Goal: Find specific page/section: Find specific page/section

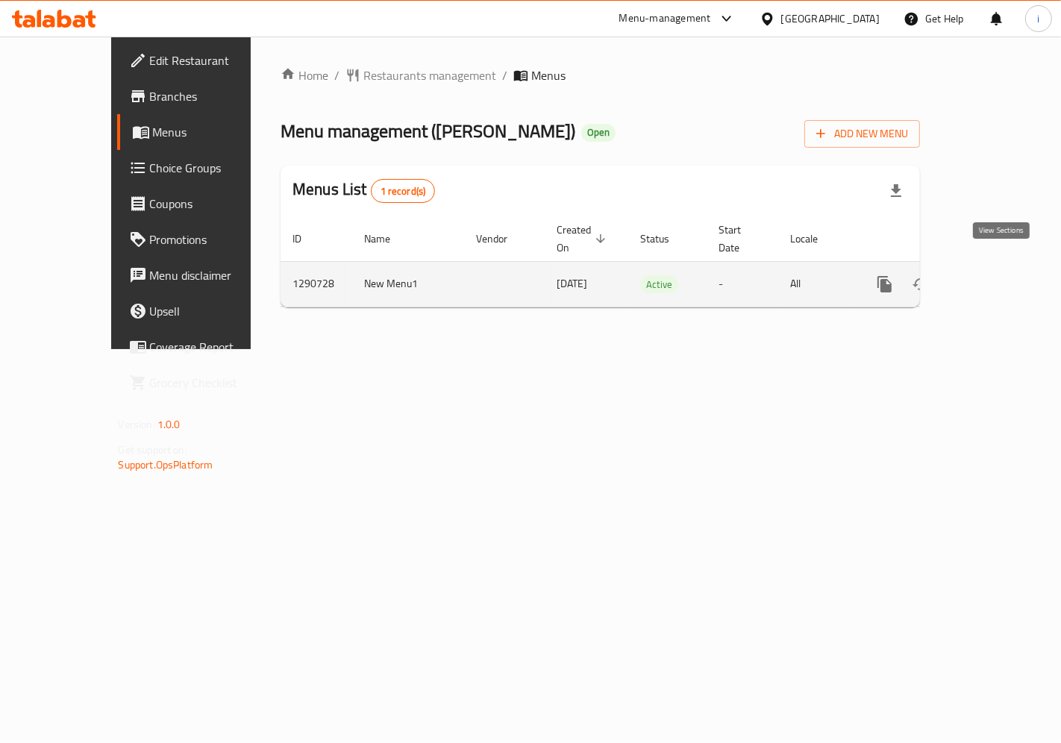
click at [1003, 277] on link "enhanced table" at bounding box center [993, 284] width 36 height 36
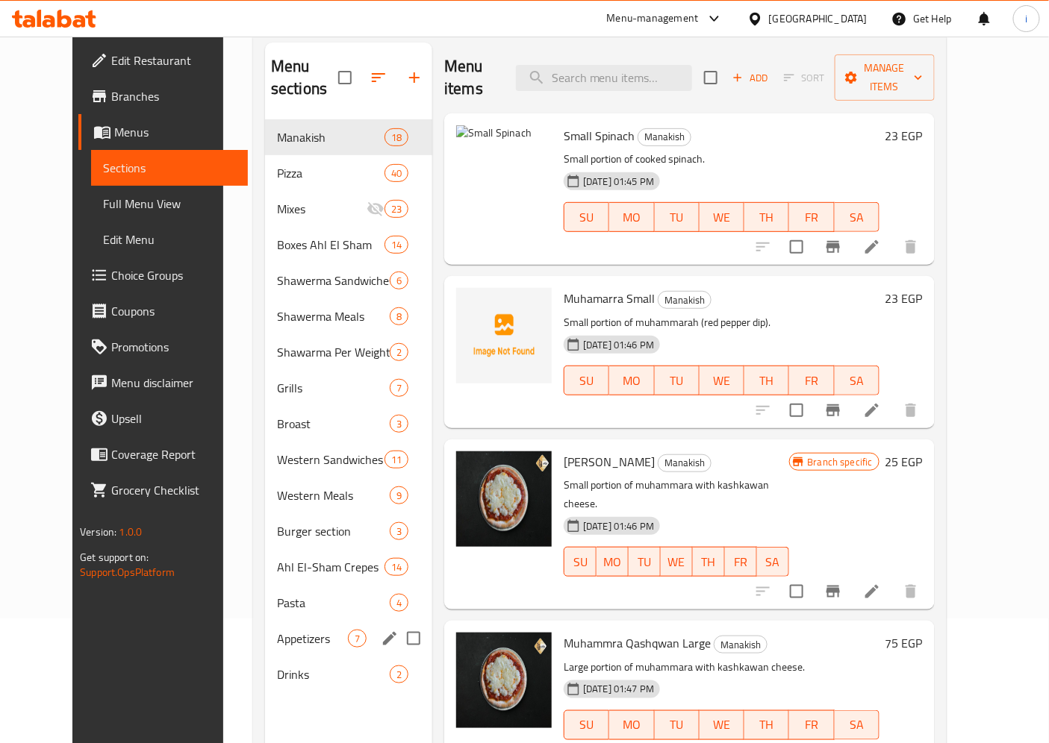
scroll to position [166, 0]
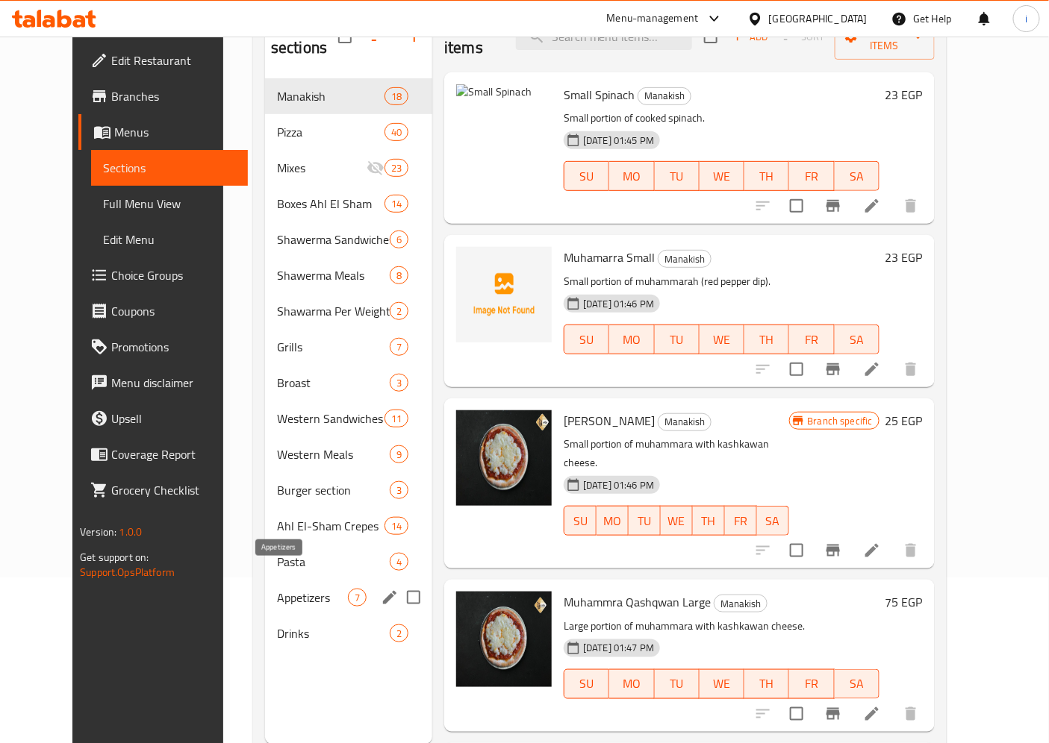
click at [277, 589] on span "Appetizers" at bounding box center [312, 598] width 71 height 18
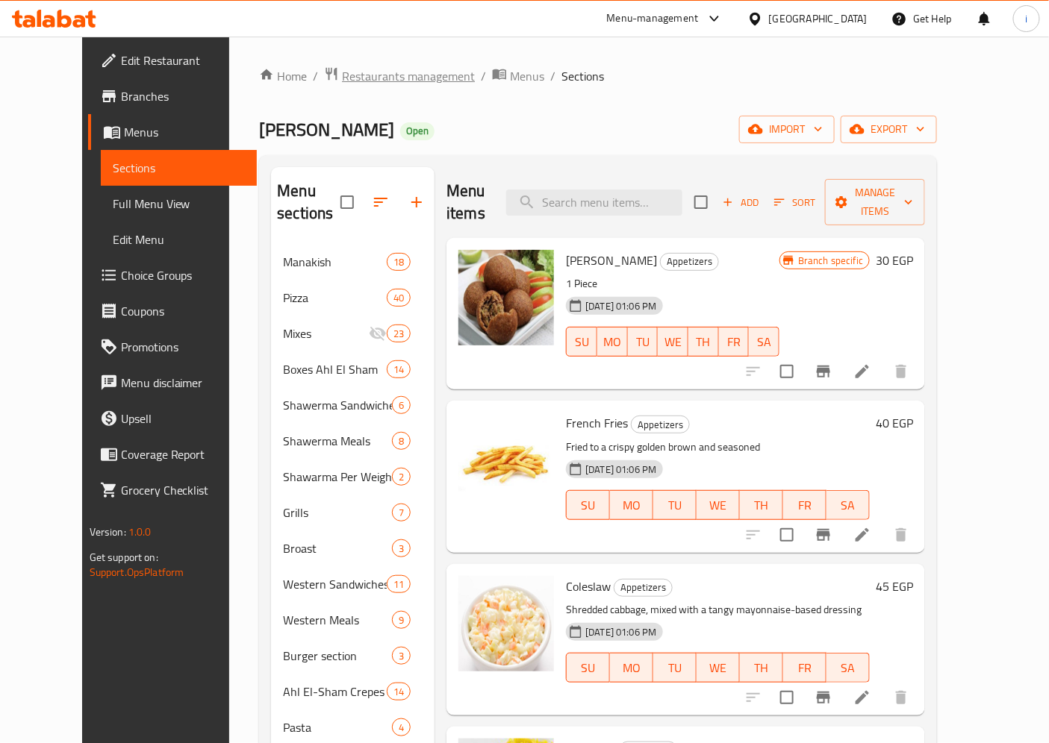
click at [342, 79] on span "Restaurants management" at bounding box center [408, 76] width 133 height 18
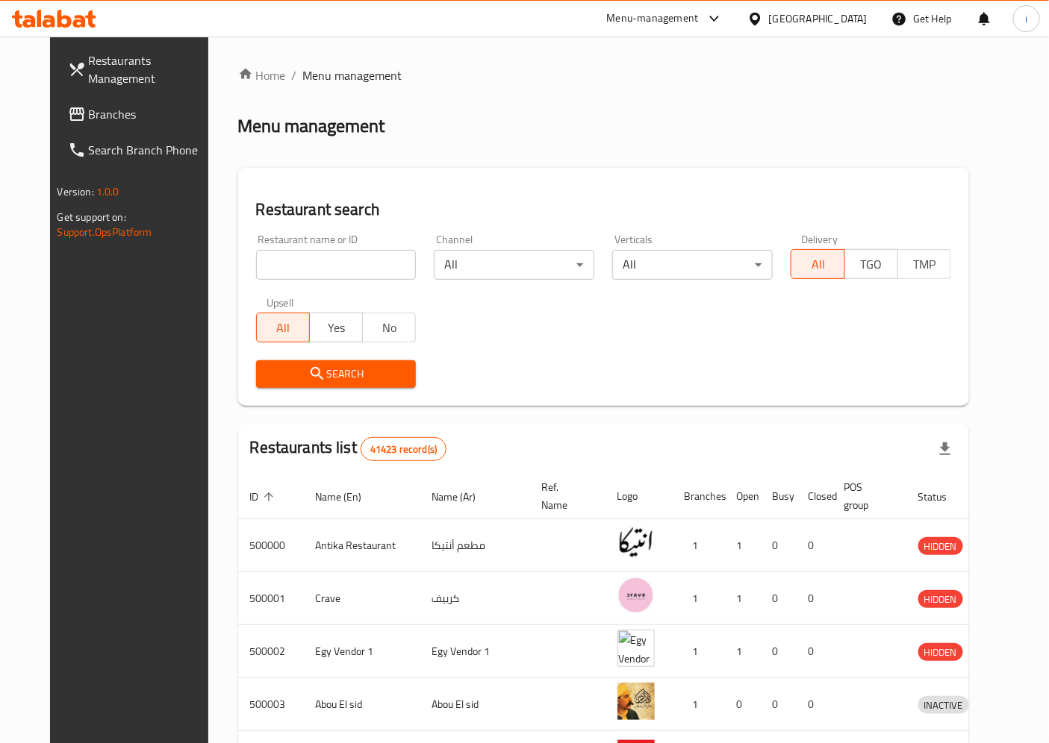
click at [256, 265] on input "search" at bounding box center [336, 265] width 160 height 30
click button "Search" at bounding box center [336, 374] width 160 height 28
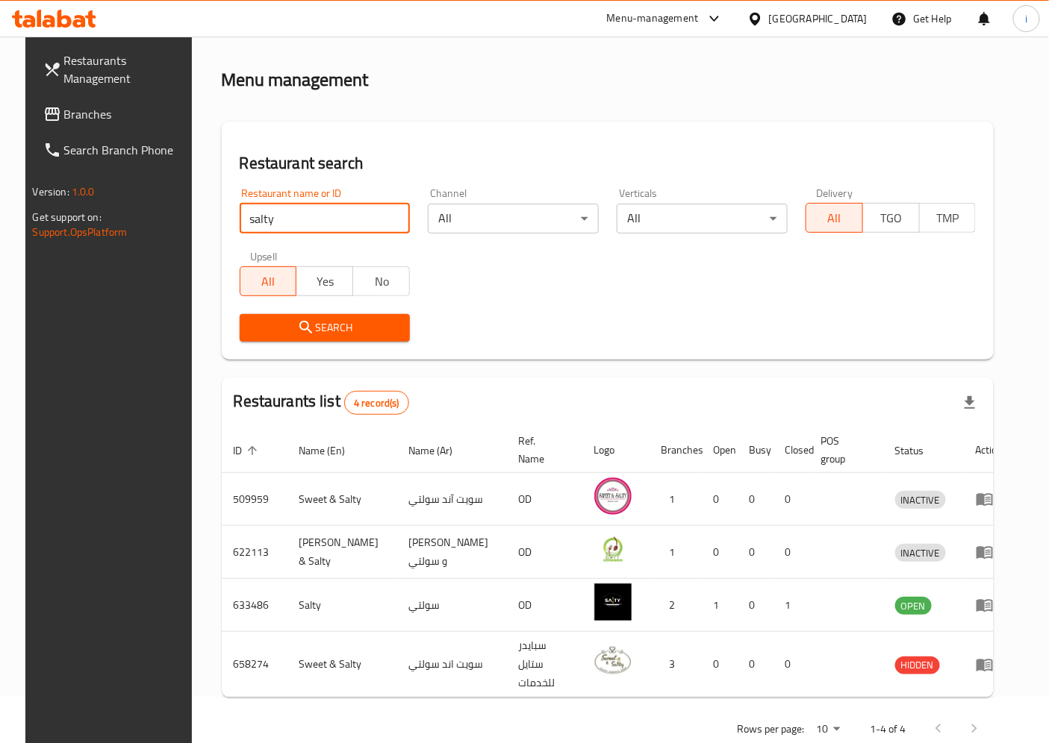
scroll to position [69, 0]
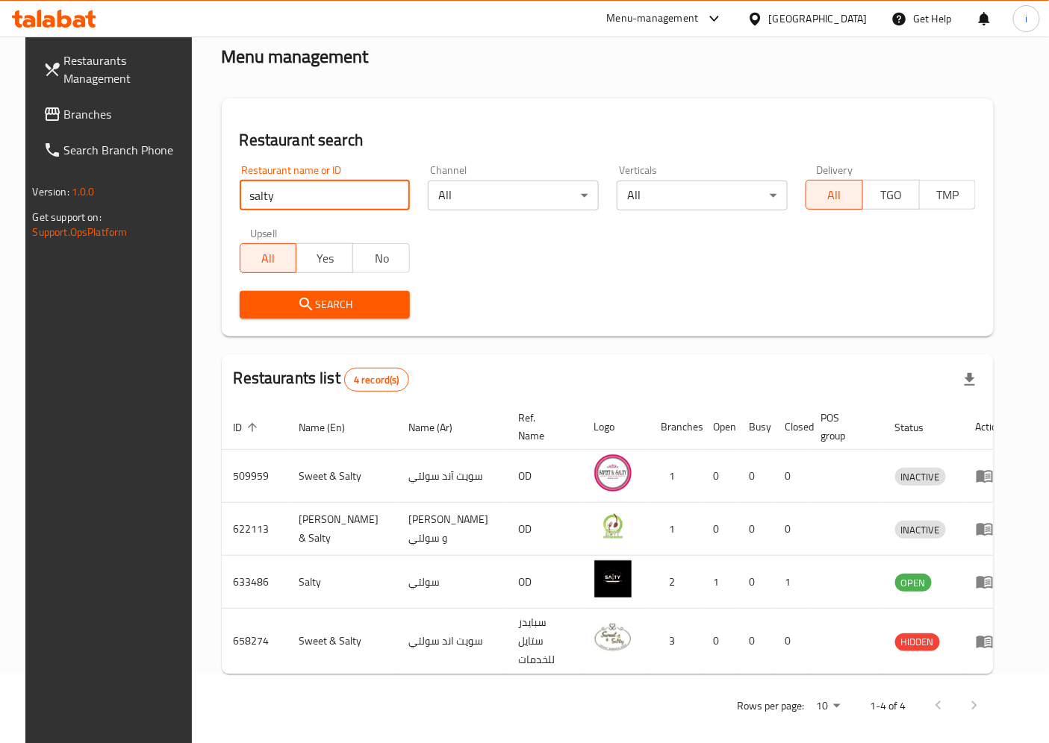
click at [289, 189] on input "salty" at bounding box center [325, 196] width 171 height 30
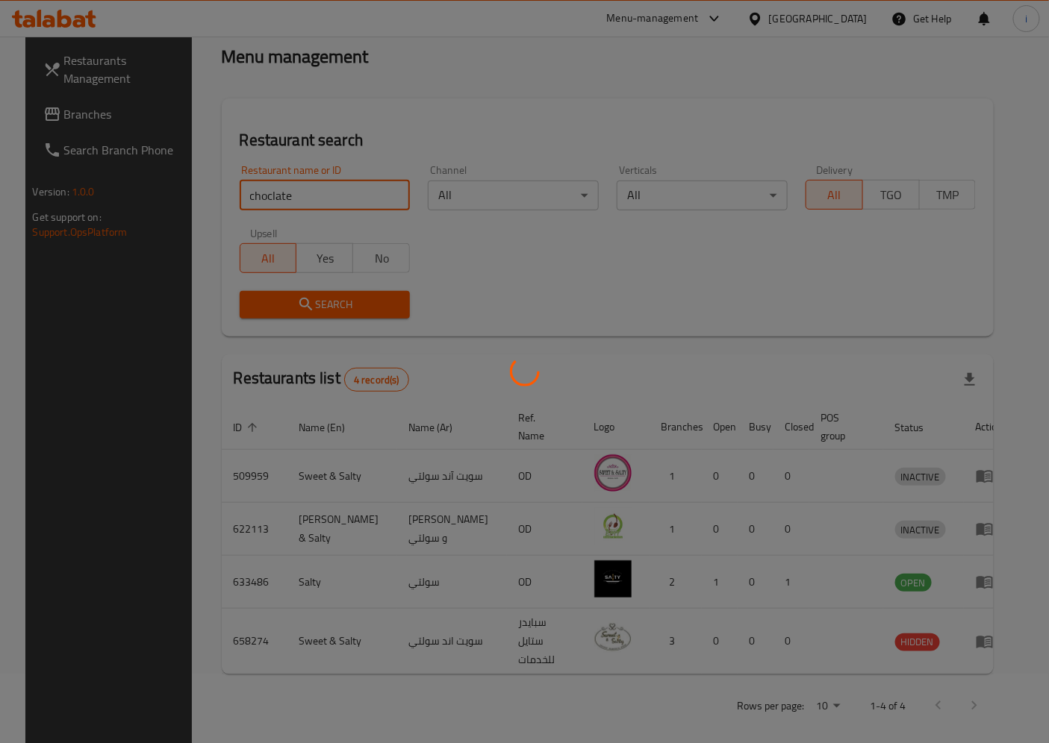
scroll to position [0, 0]
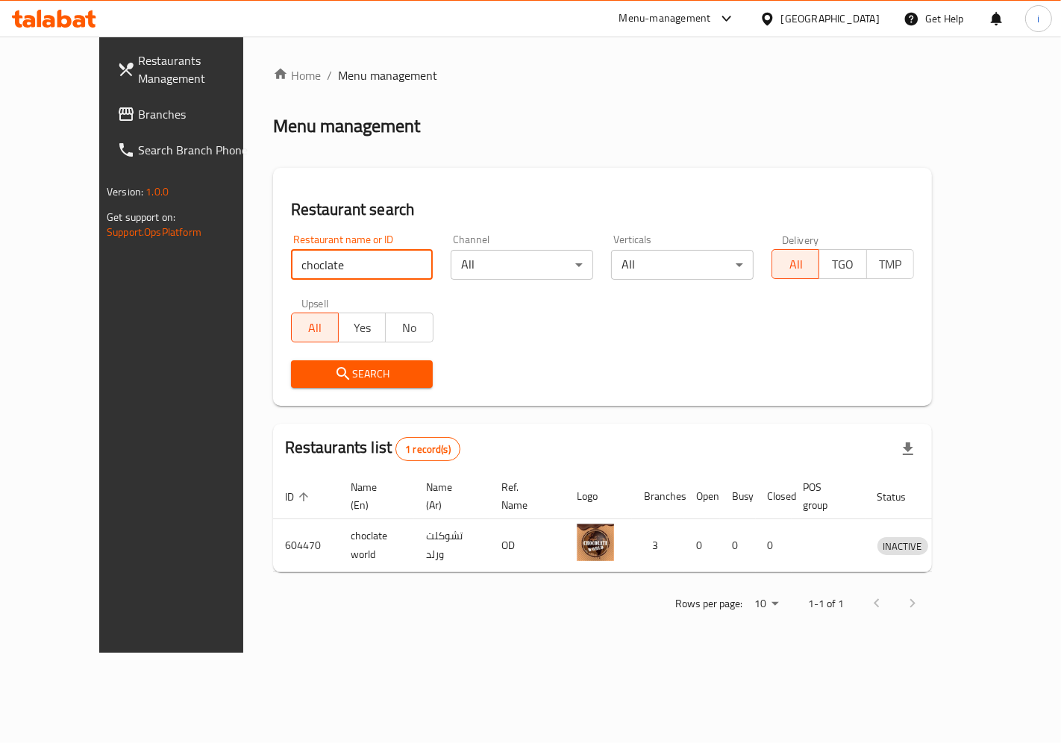
click at [330, 269] on input "choclate" at bounding box center [362, 265] width 143 height 30
type input "salty"
click button "Search" at bounding box center [362, 374] width 143 height 28
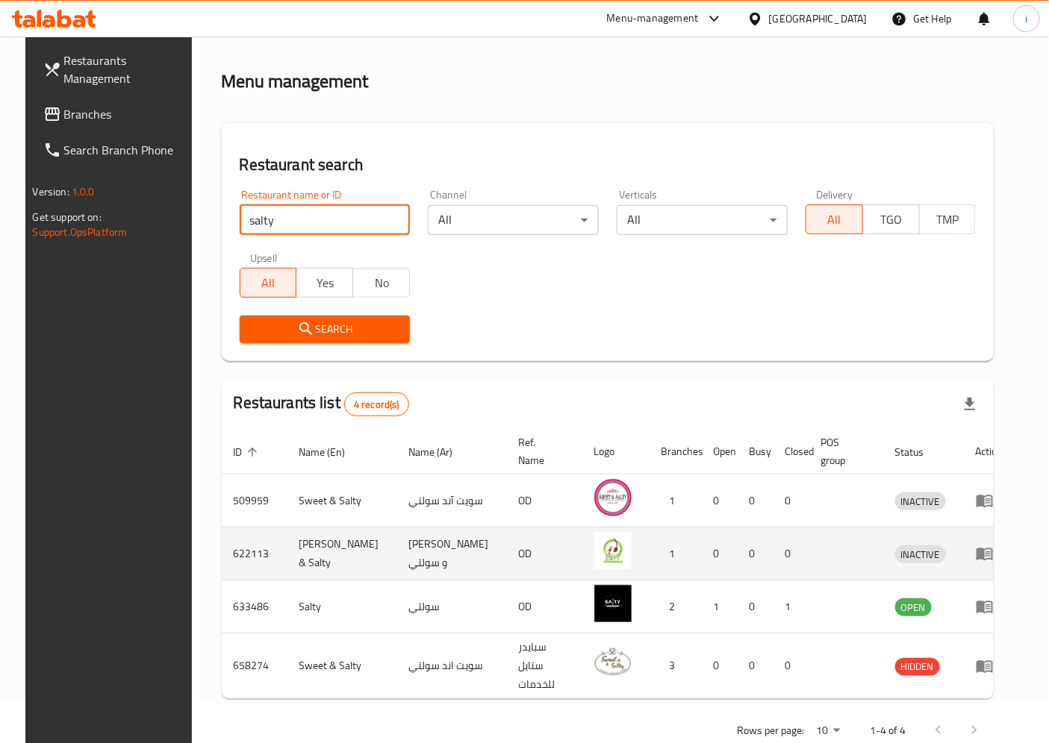
scroll to position [69, 0]
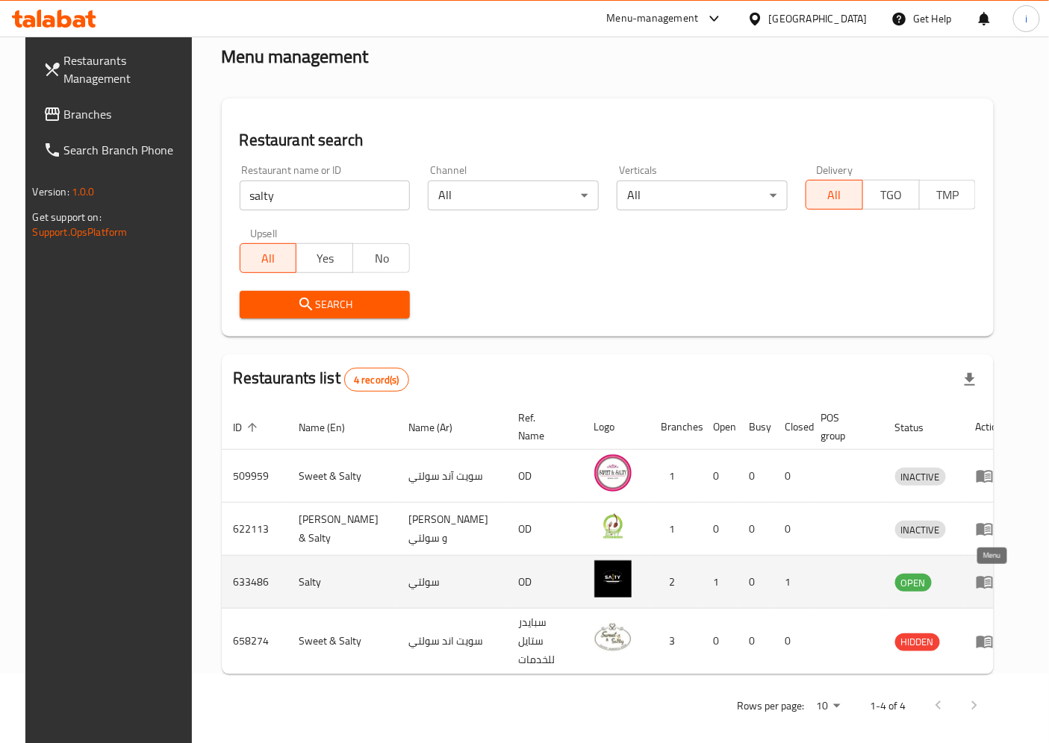
click at [991, 576] on icon "enhanced table" at bounding box center [984, 582] width 18 height 18
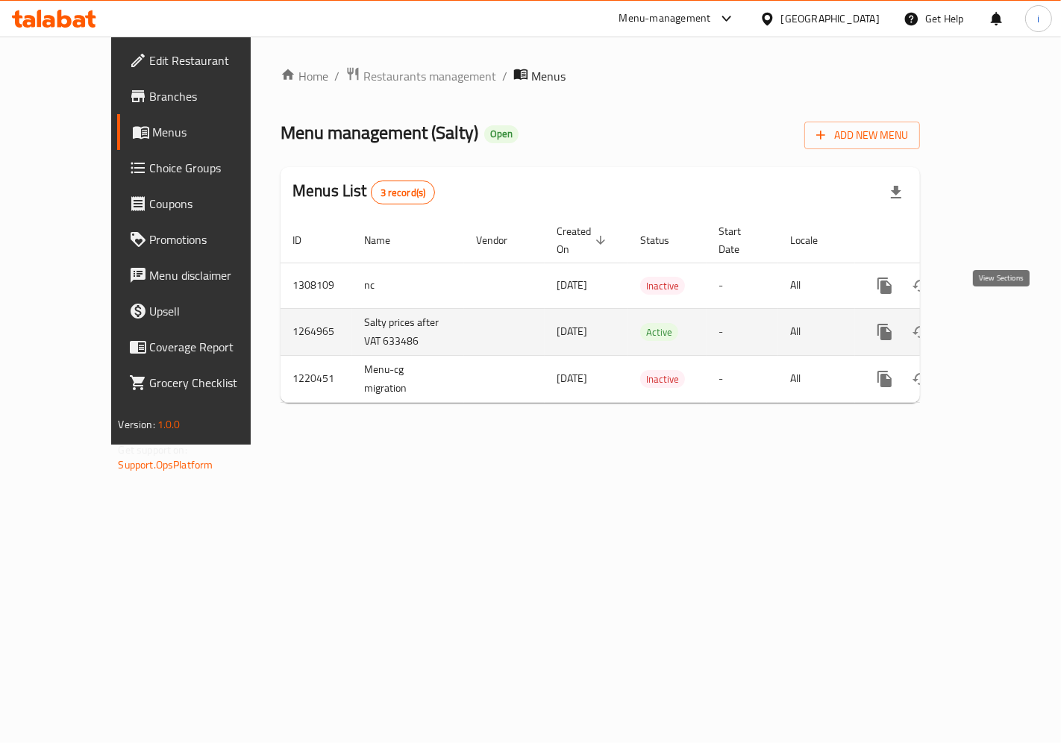
click at [991, 314] on link "enhanced table" at bounding box center [993, 332] width 36 height 36
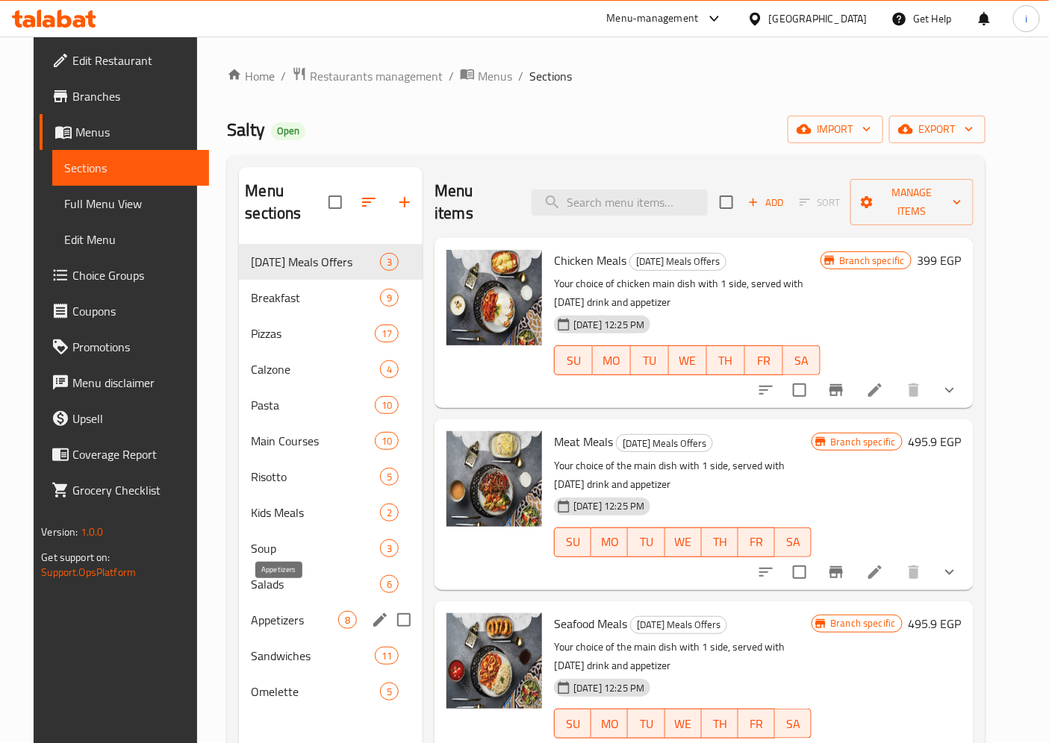
click at [251, 611] on span "Appetizers" at bounding box center [294, 620] width 87 height 18
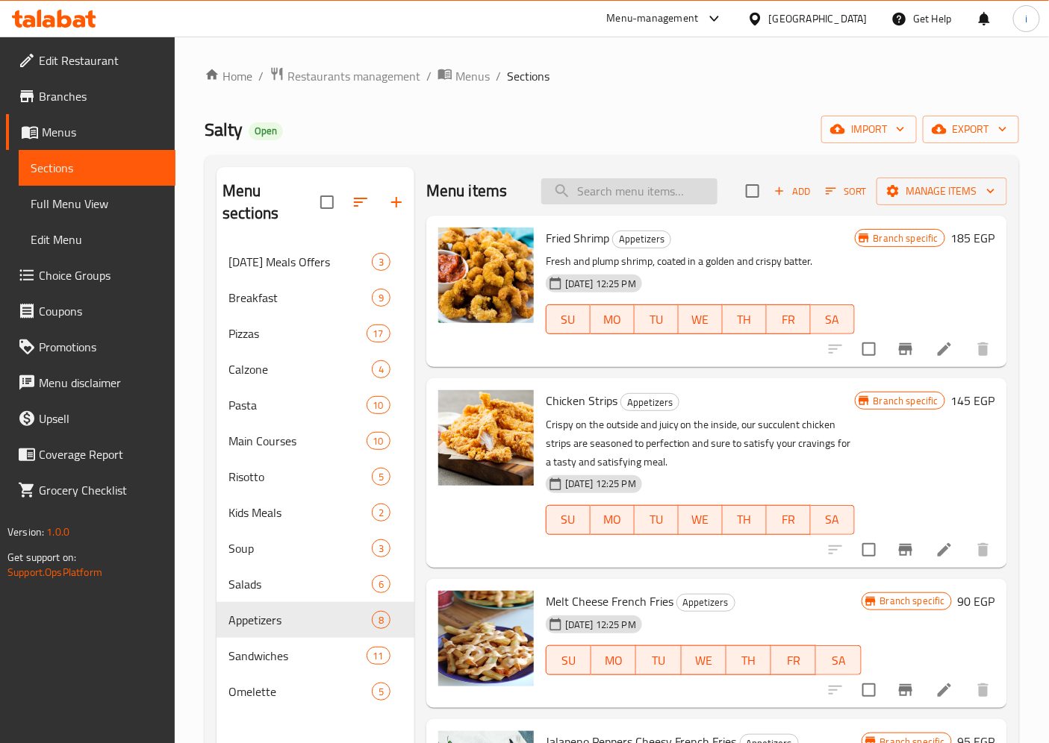
click at [599, 189] on input "search" at bounding box center [629, 191] width 176 height 26
type input "lemon cave"
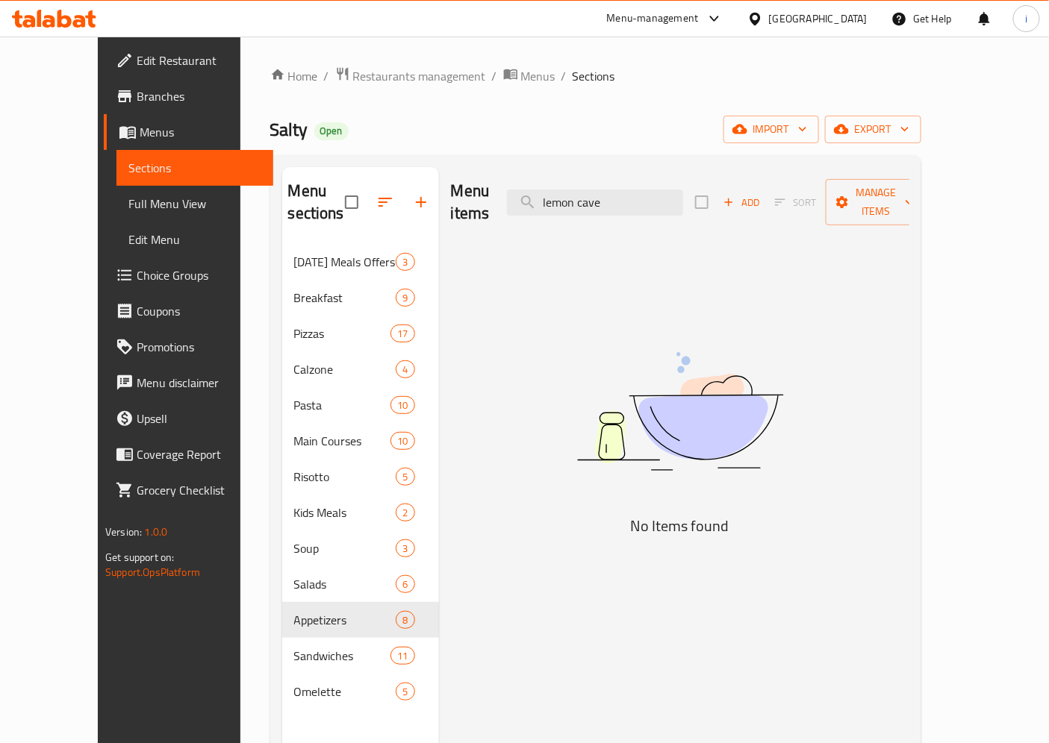
click at [140, 130] on span "Menus" at bounding box center [201, 132] width 122 height 18
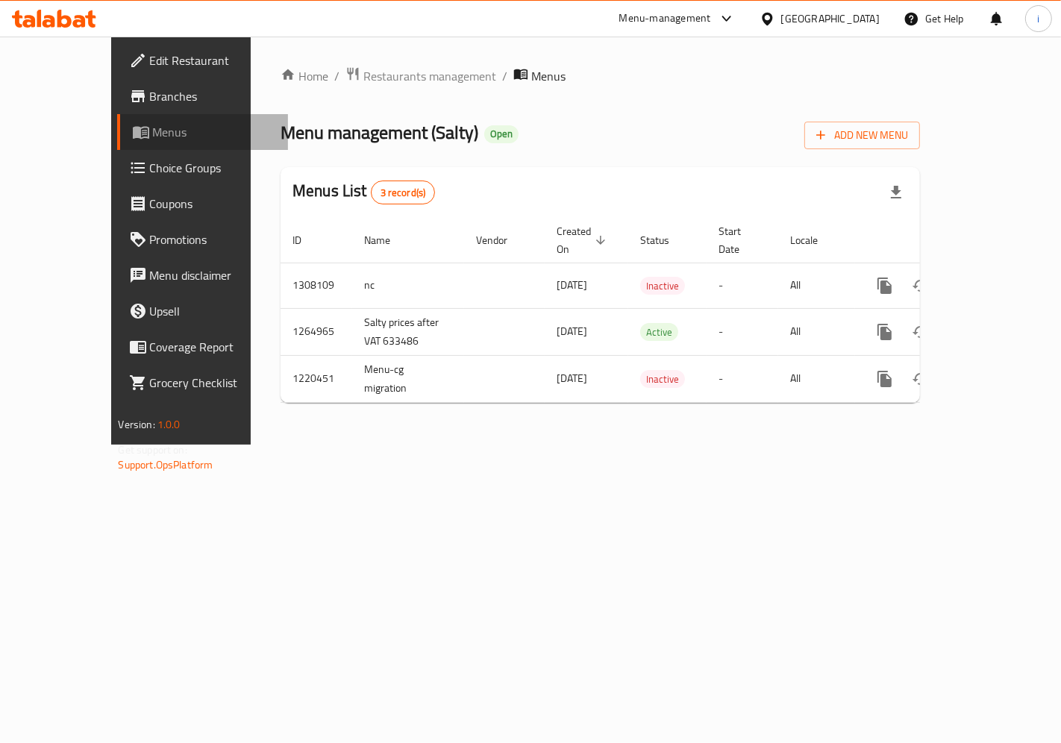
click at [117, 119] on link "Menus" at bounding box center [202, 132] width 171 height 36
click at [363, 72] on span "Restaurants management" at bounding box center [429, 76] width 133 height 18
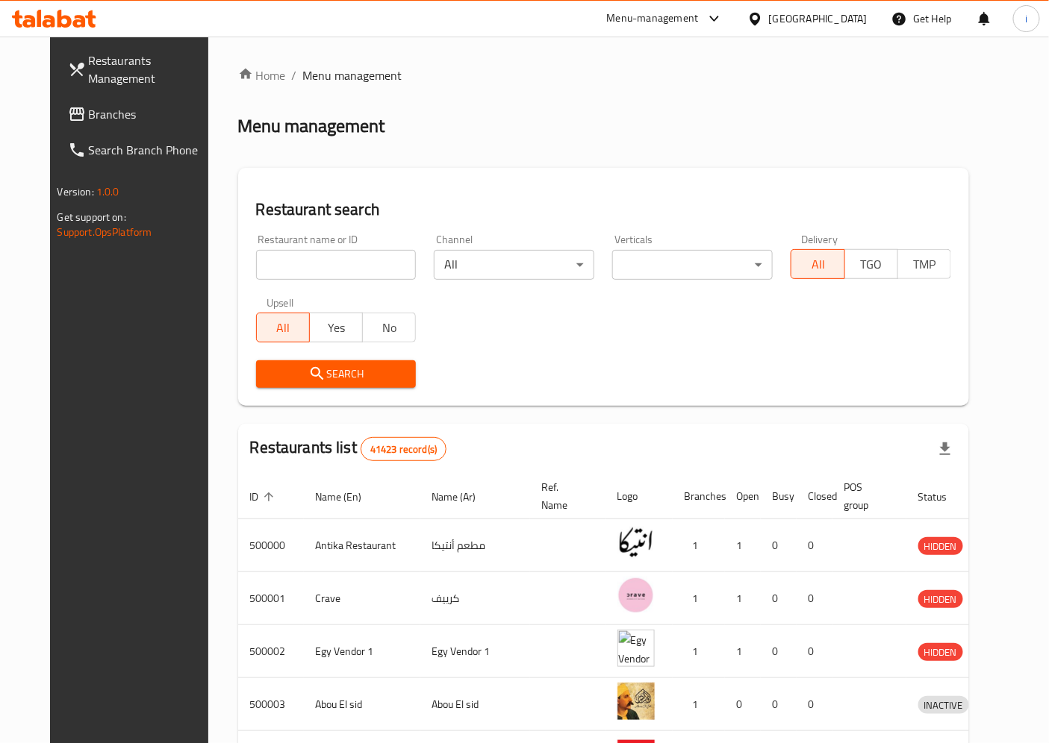
click at [336, 265] on input "search" at bounding box center [336, 265] width 160 height 30
click button "Search" at bounding box center [336, 374] width 160 height 28
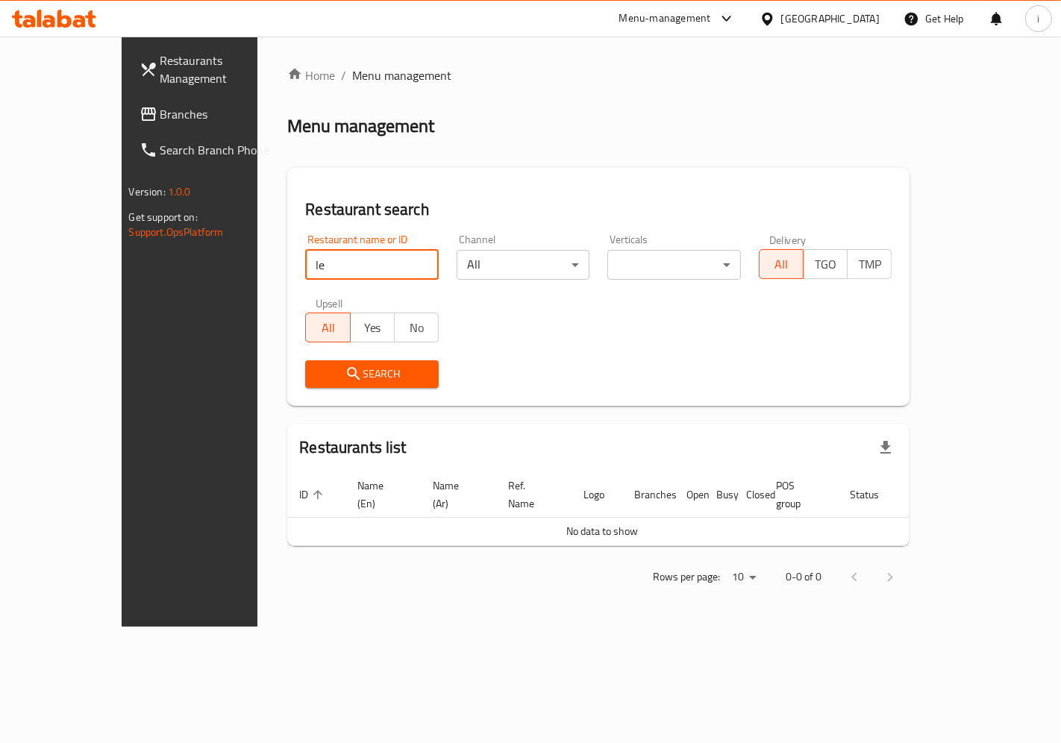
type input "l"
click button "Search" at bounding box center [372, 374] width 134 height 28
type input "bad"
click button "Search" at bounding box center [372, 374] width 134 height 28
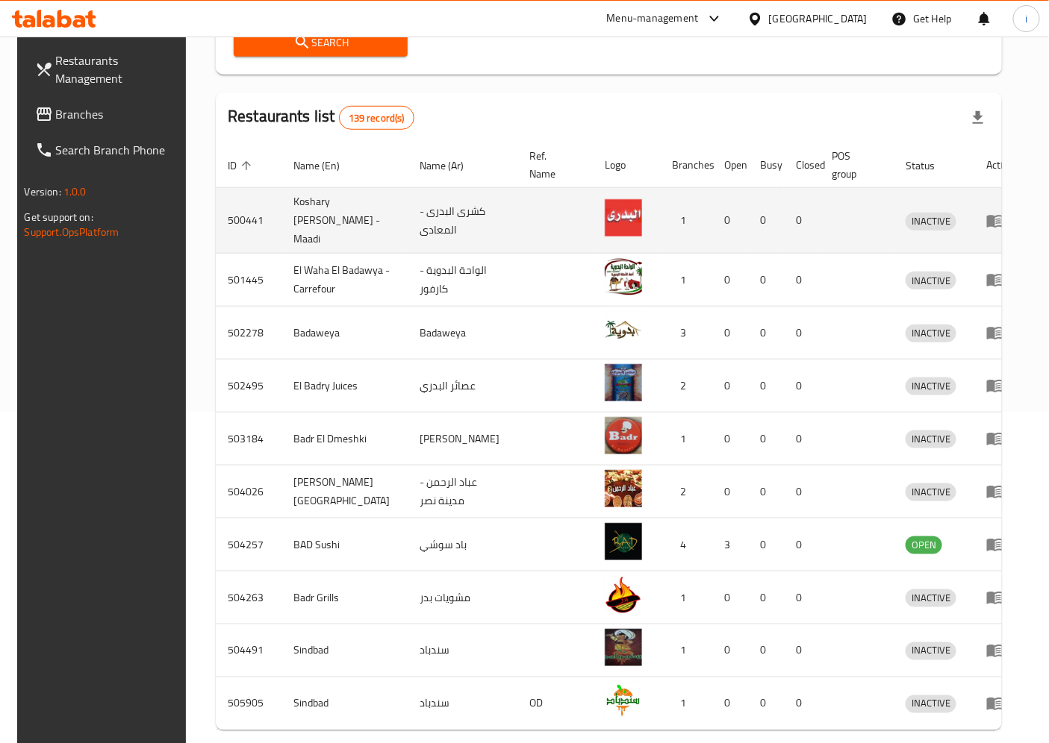
scroll to position [390, 0]
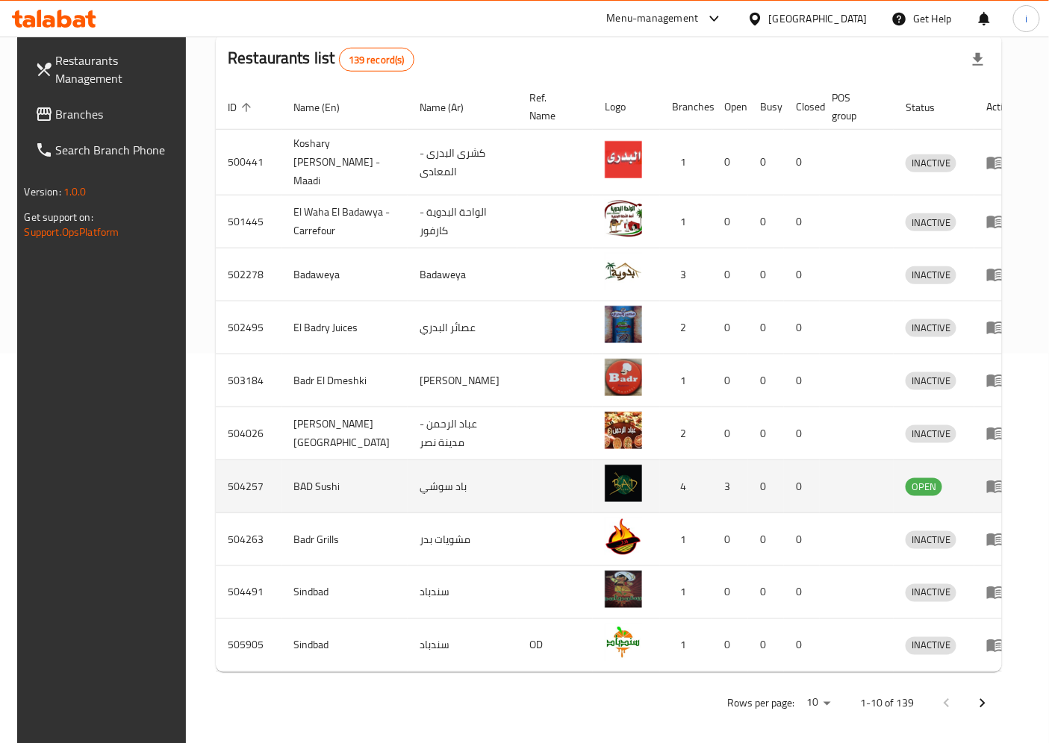
click at [990, 478] on icon "enhanced table" at bounding box center [995, 487] width 18 height 18
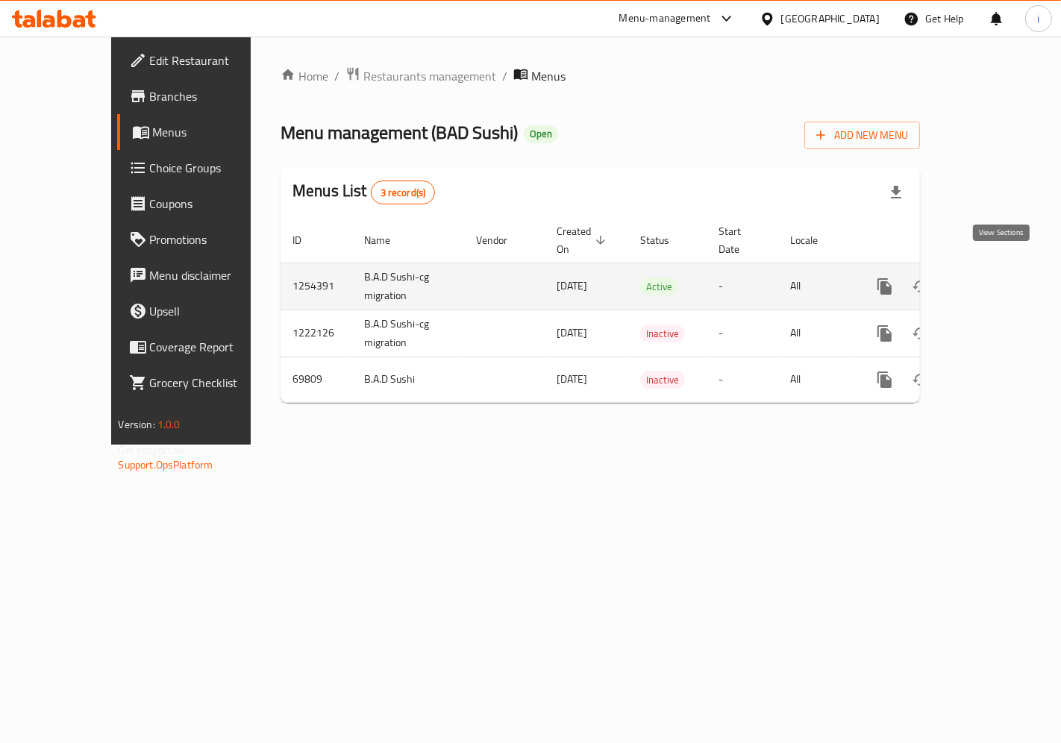
click at [990, 271] on link "enhanced table" at bounding box center [993, 287] width 36 height 36
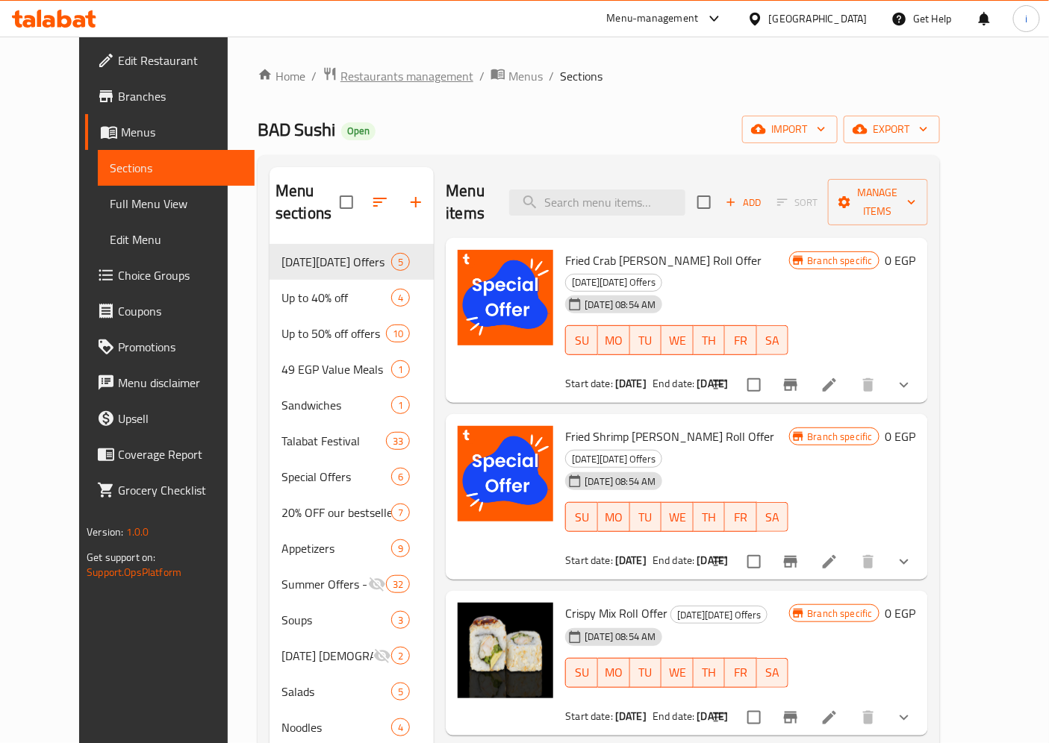
click at [346, 76] on span "Restaurants management" at bounding box center [406, 76] width 133 height 18
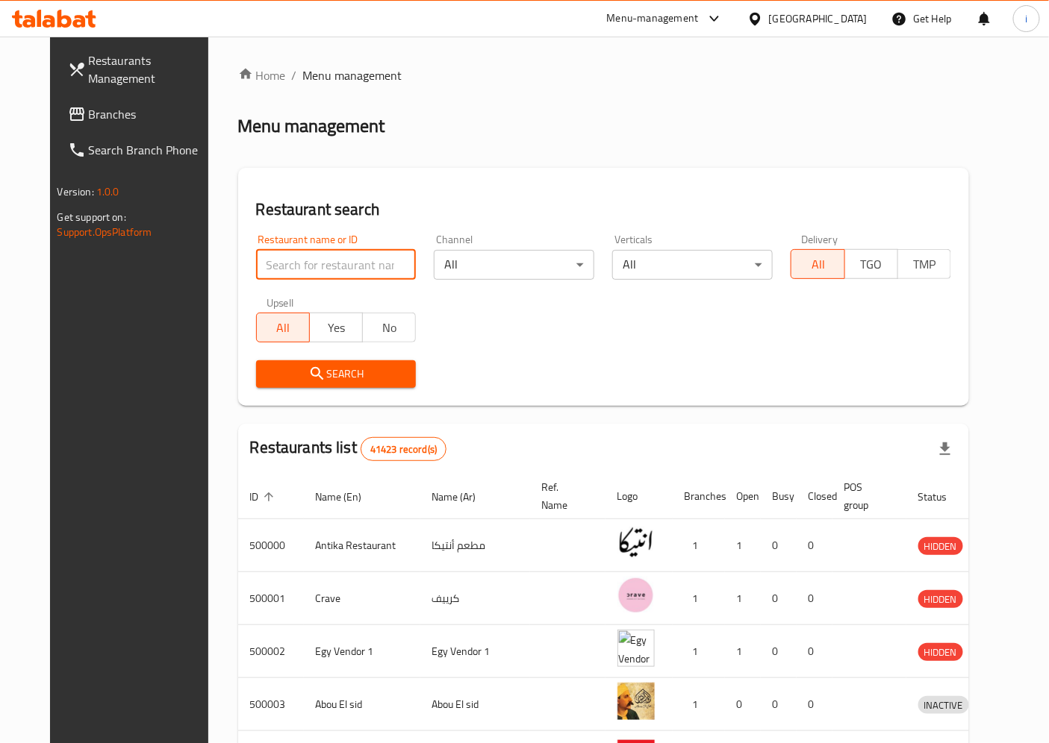
click at [300, 254] on input "search" at bounding box center [336, 265] width 160 height 30
type input "lemon"
click button "Search" at bounding box center [336, 374] width 160 height 28
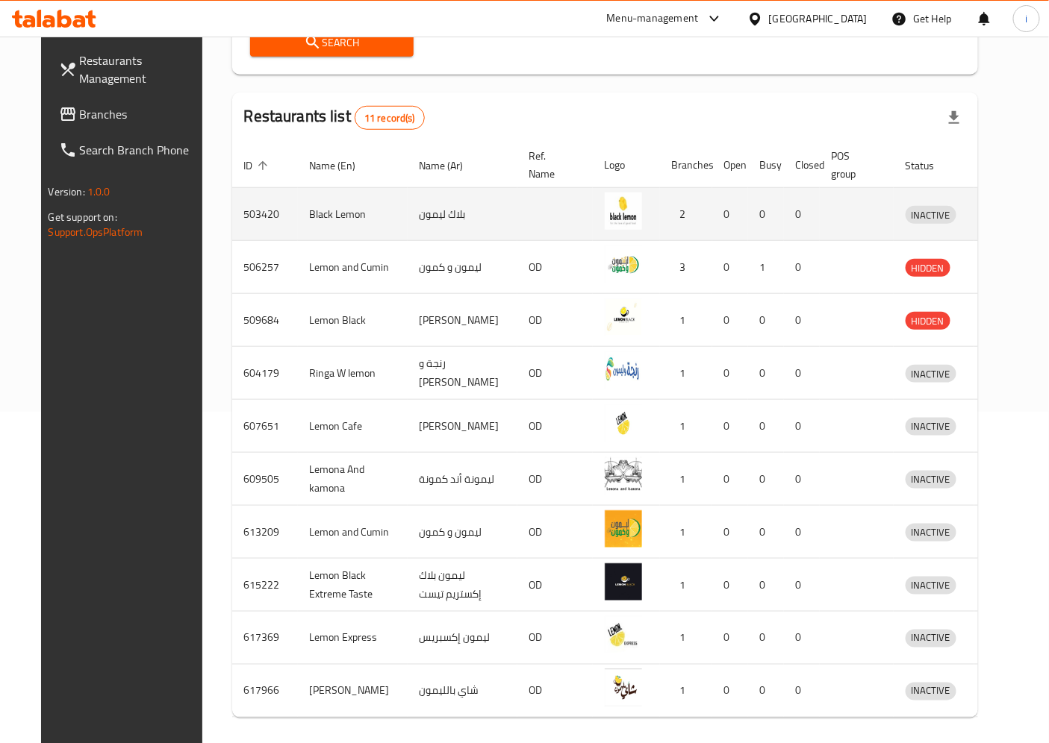
scroll to position [390, 0]
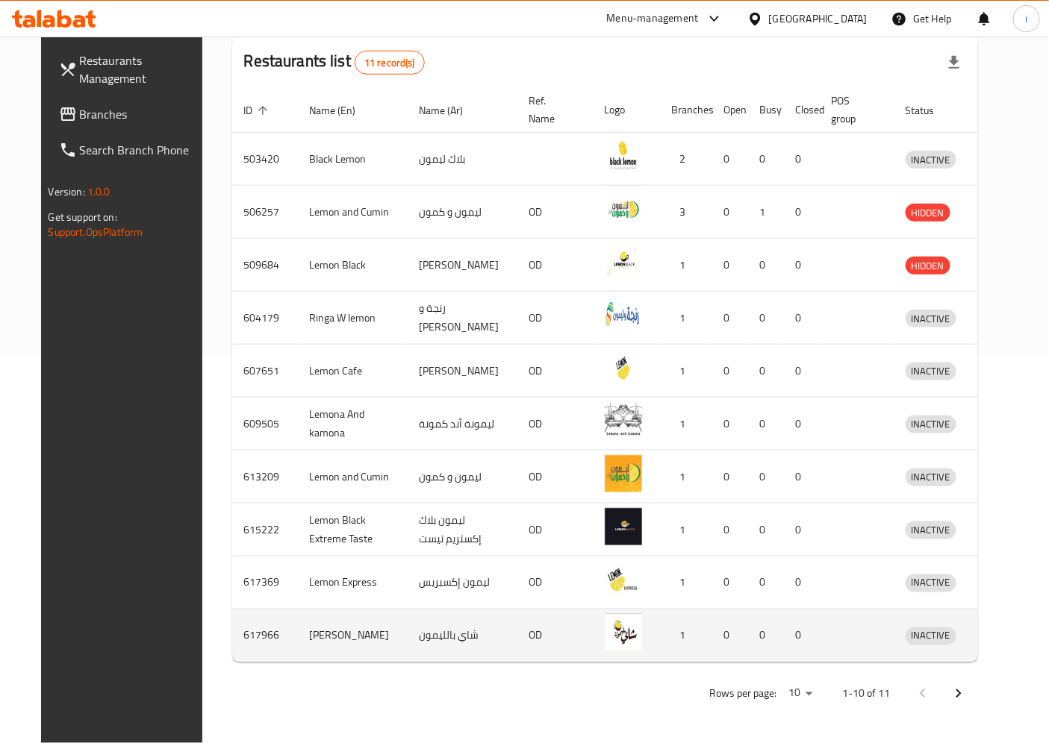
click at [990, 629] on icon "enhanced table" at bounding box center [995, 636] width 18 height 18
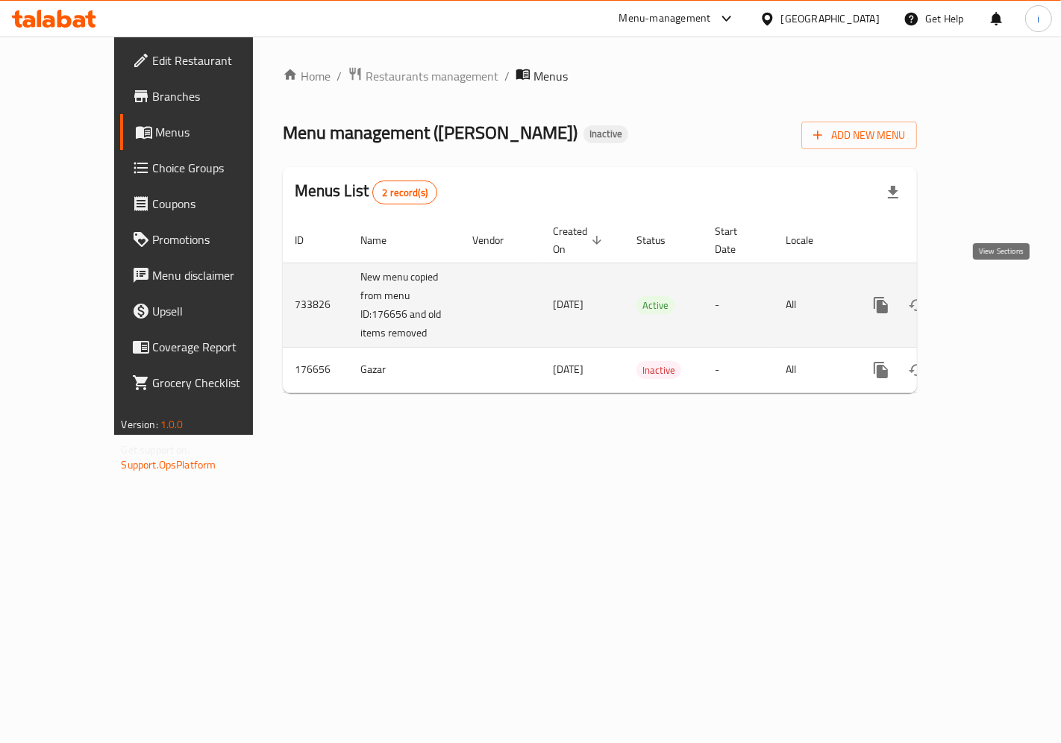
click at [1002, 299] on link "enhanced table" at bounding box center [989, 305] width 36 height 36
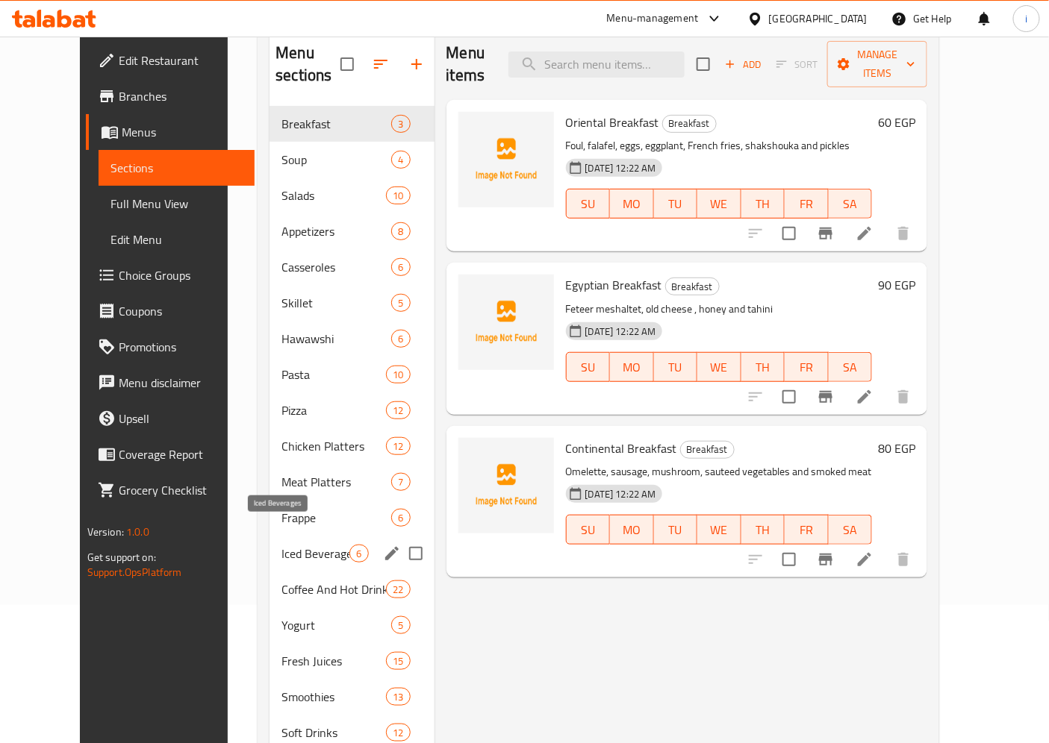
scroll to position [100, 0]
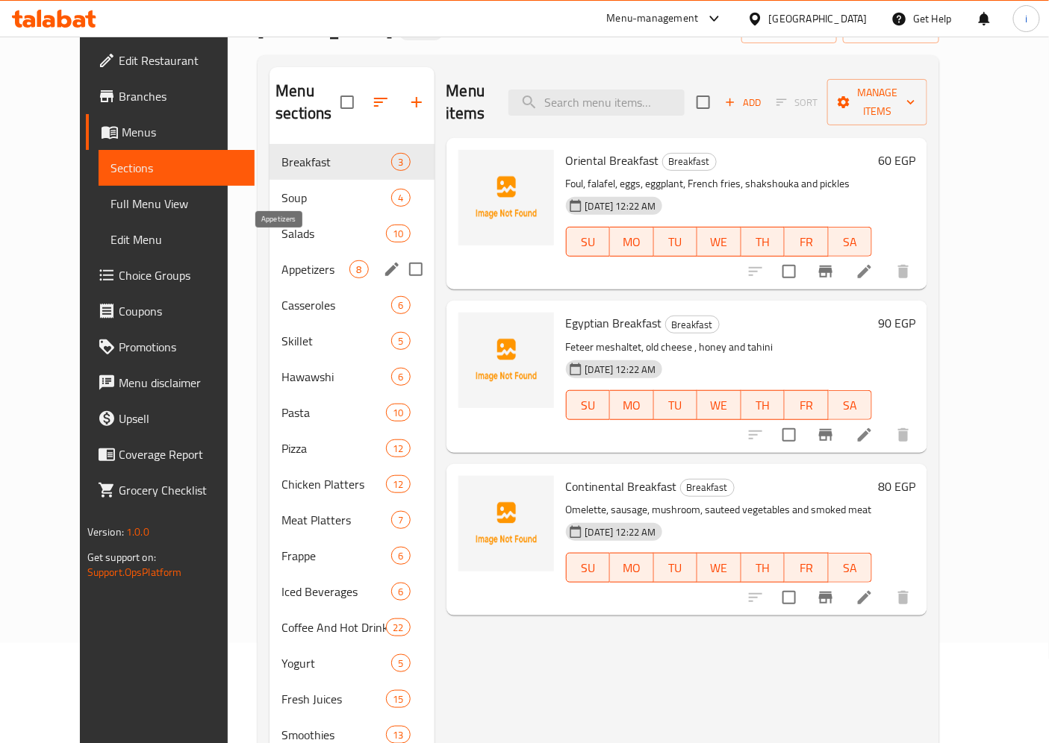
click at [281, 260] on span "Appetizers" at bounding box center [315, 269] width 68 height 18
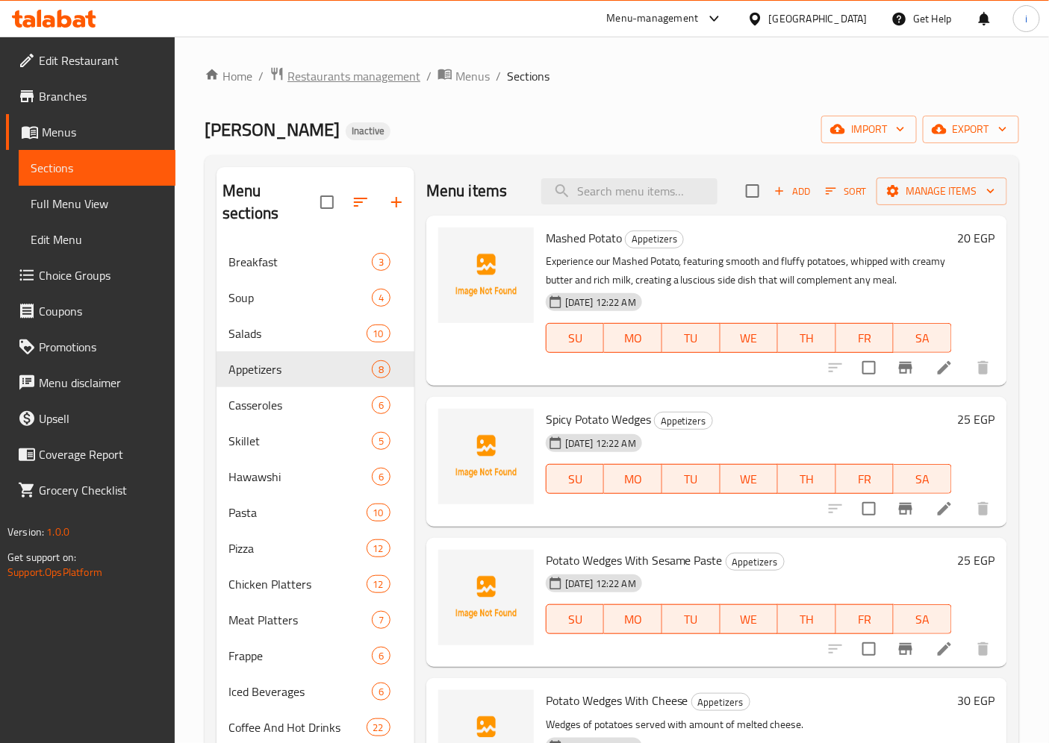
click at [369, 80] on span "Restaurants management" at bounding box center [353, 76] width 133 height 18
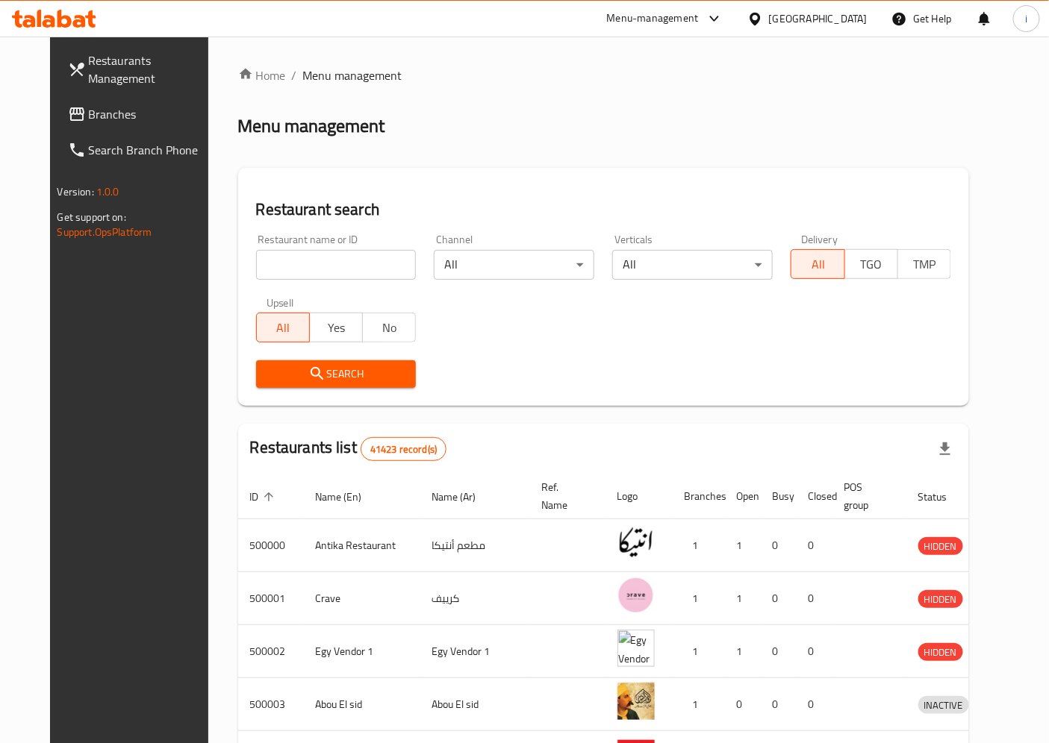
click at [118, 109] on span "Branches" at bounding box center [151, 114] width 125 height 18
